Goal: Browse casually: Explore the website without a specific task or goal

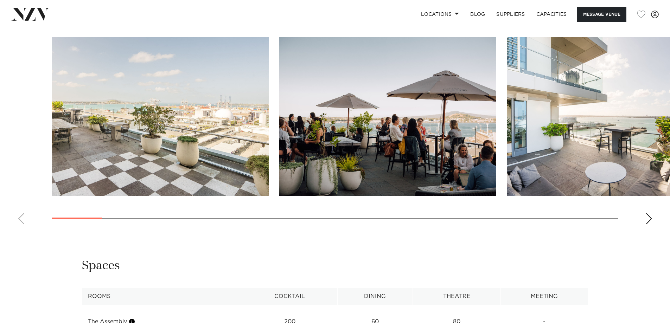
scroll to position [756, 0]
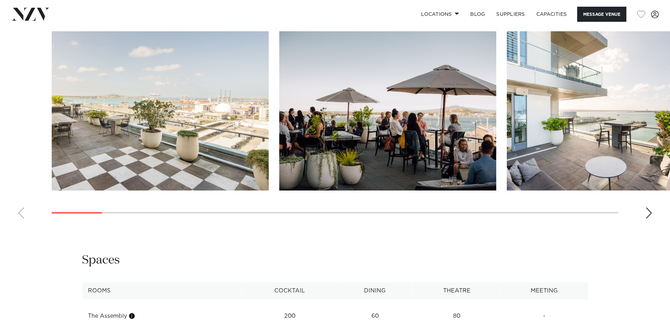
click at [653, 217] on swiper-container at bounding box center [335, 127] width 670 height 193
click at [651, 216] on div "Next slide" at bounding box center [649, 213] width 7 height 11
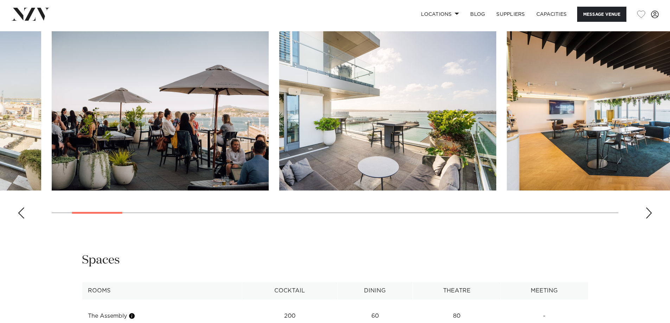
click at [651, 216] on div "Next slide" at bounding box center [649, 213] width 7 height 11
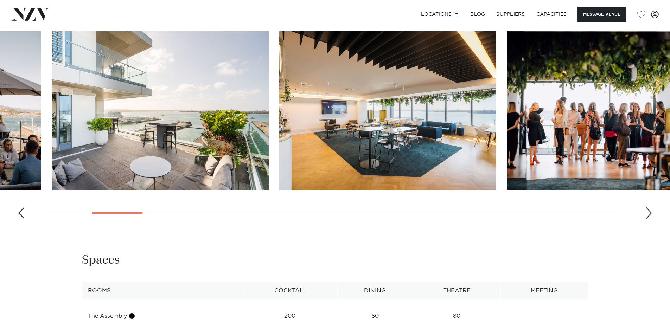
click at [651, 216] on div "Next slide" at bounding box center [649, 213] width 7 height 11
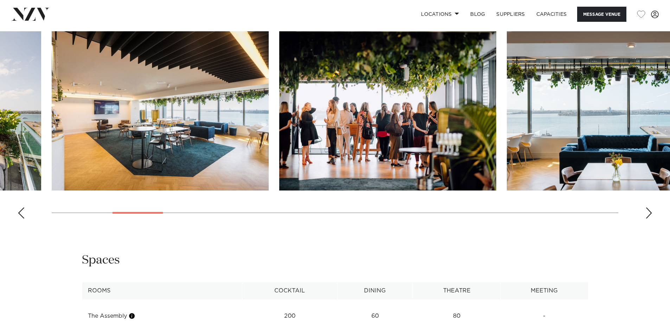
click at [651, 216] on div "Next slide" at bounding box center [649, 213] width 7 height 11
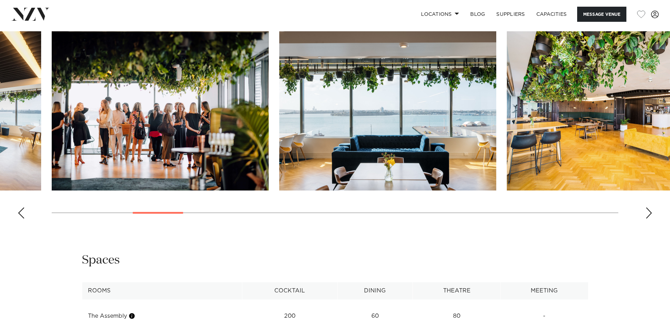
click at [651, 216] on div "Next slide" at bounding box center [649, 213] width 7 height 11
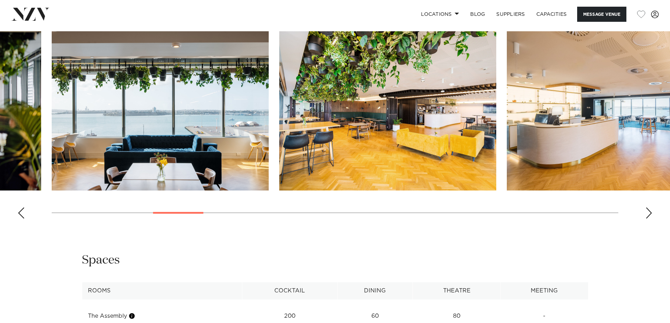
click at [651, 217] on div "Next slide" at bounding box center [649, 213] width 7 height 11
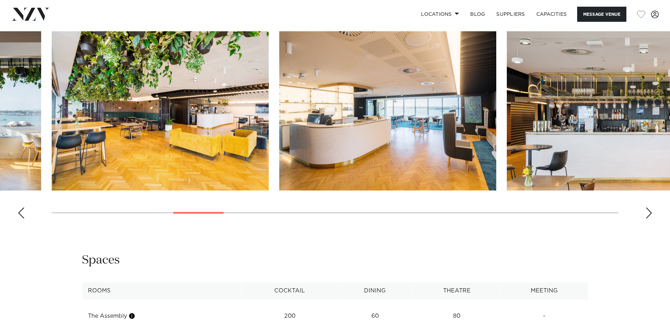
click at [651, 218] on div "Next slide" at bounding box center [649, 213] width 7 height 11
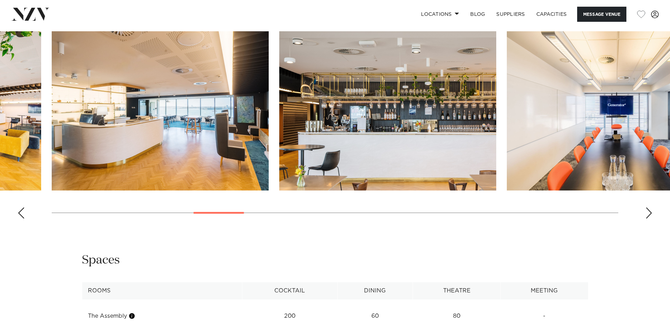
click at [651, 218] on div "Next slide" at bounding box center [649, 213] width 7 height 11
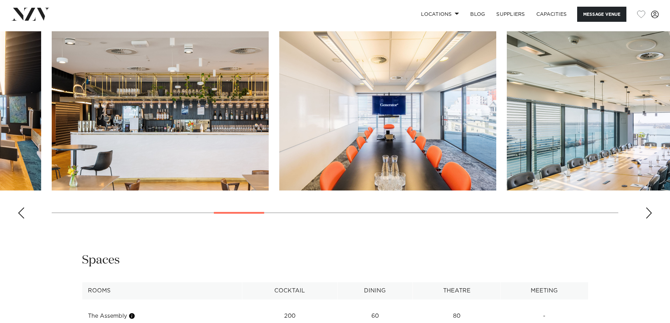
click at [651, 218] on div "Next slide" at bounding box center [649, 213] width 7 height 11
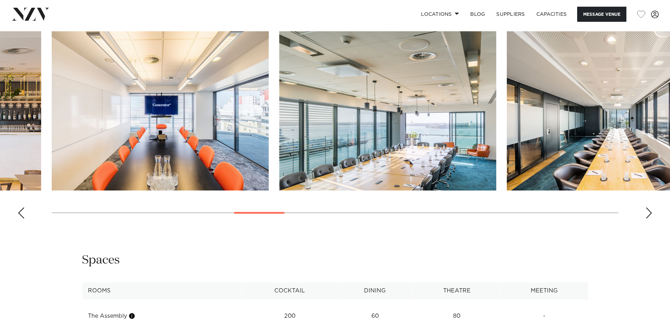
click at [651, 218] on div "Next slide" at bounding box center [649, 213] width 7 height 11
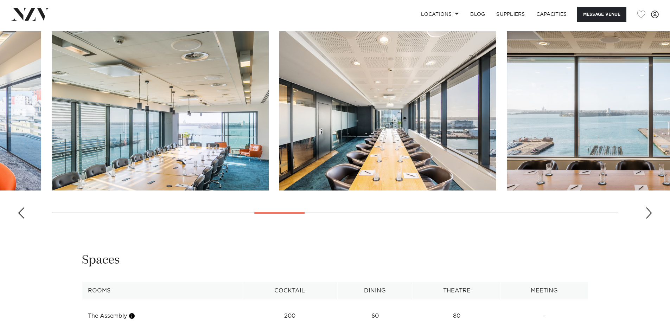
click at [651, 218] on div "Next slide" at bounding box center [649, 213] width 7 height 11
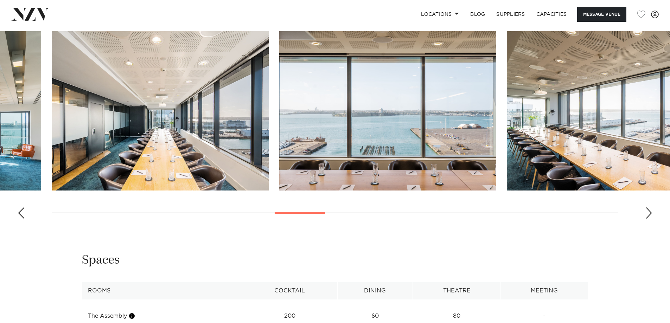
click at [651, 218] on div "Next slide" at bounding box center [649, 213] width 7 height 11
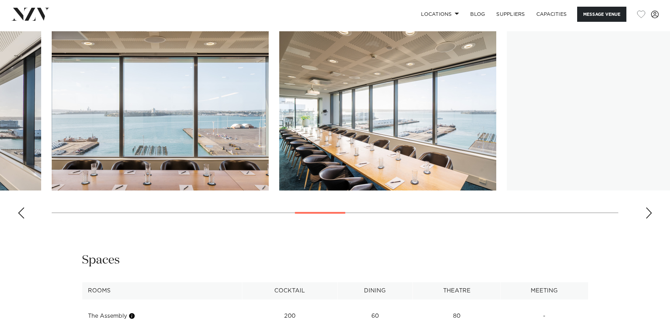
click at [643, 218] on swiper-container at bounding box center [335, 127] width 670 height 193
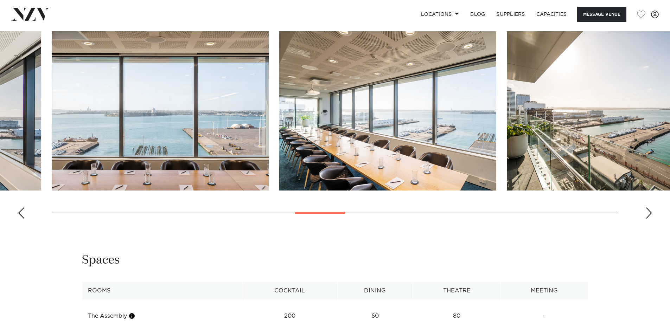
click at [643, 218] on swiper-container at bounding box center [335, 127] width 670 height 193
click at [645, 218] on swiper-container at bounding box center [335, 127] width 670 height 193
click at [654, 215] on swiper-container at bounding box center [335, 127] width 670 height 193
click at [648, 215] on div "Next slide" at bounding box center [649, 213] width 7 height 11
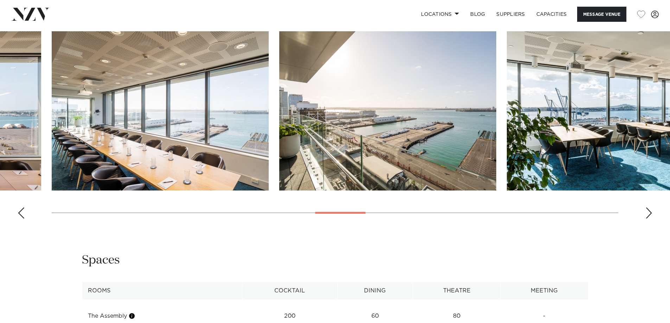
click at [649, 215] on div "Next slide" at bounding box center [649, 213] width 7 height 11
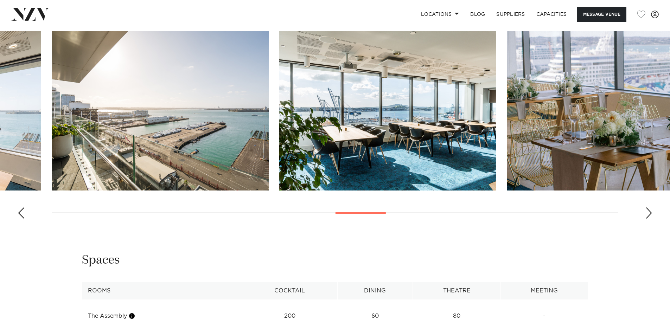
click at [649, 215] on div "Next slide" at bounding box center [649, 213] width 7 height 11
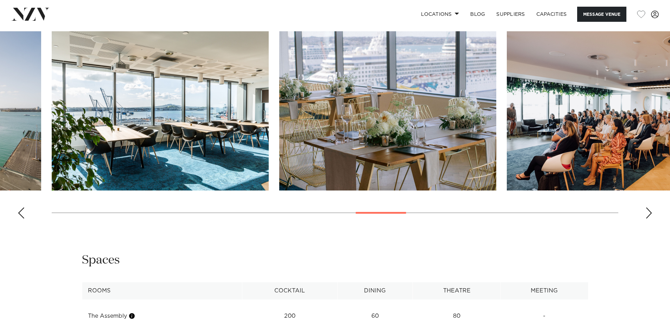
click at [649, 215] on div "Next slide" at bounding box center [649, 213] width 7 height 11
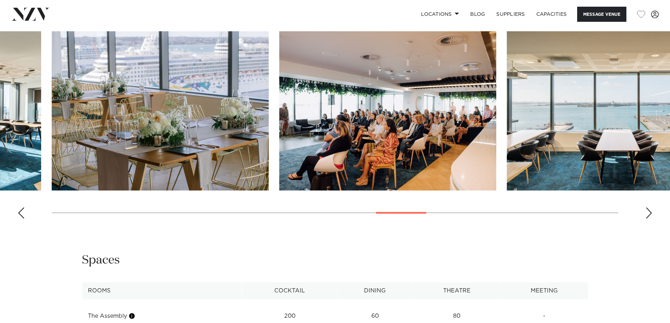
click at [649, 215] on div "Next slide" at bounding box center [649, 213] width 7 height 11
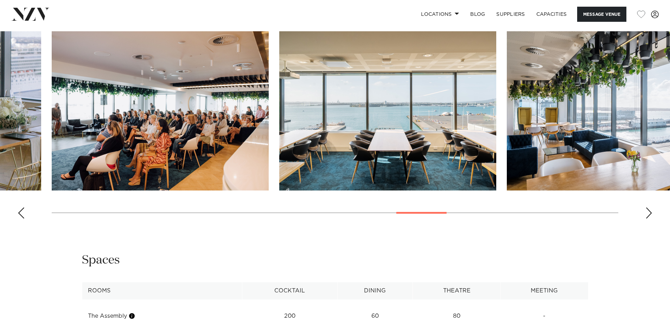
click at [649, 215] on div "Next slide" at bounding box center [649, 213] width 7 height 11
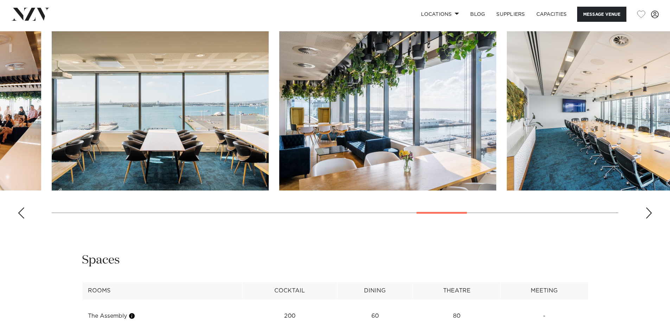
click at [649, 215] on div "Next slide" at bounding box center [649, 213] width 7 height 11
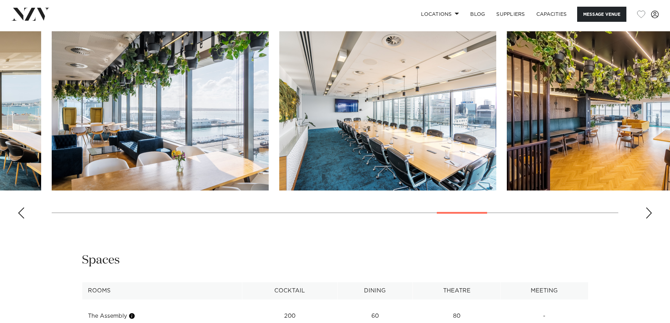
click at [649, 215] on div "Next slide" at bounding box center [649, 213] width 7 height 11
